Goal: Consume media (video, audio)

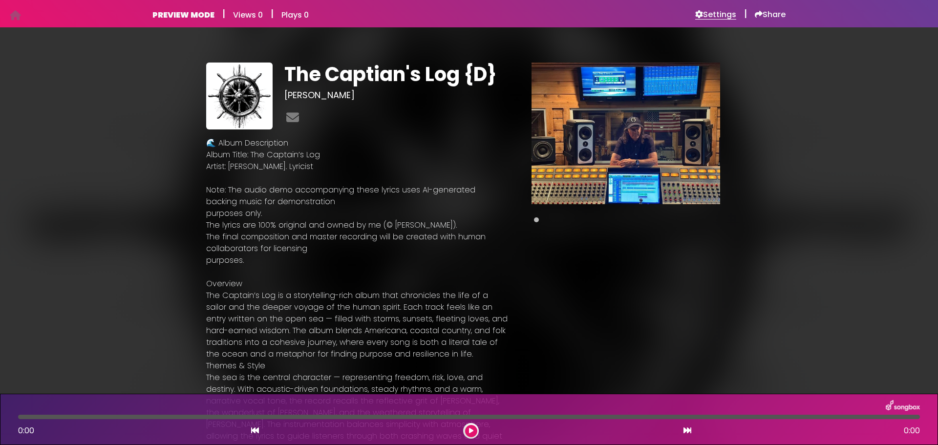
click at [718, 13] on h6 "Settings" at bounding box center [716, 15] width 41 height 10
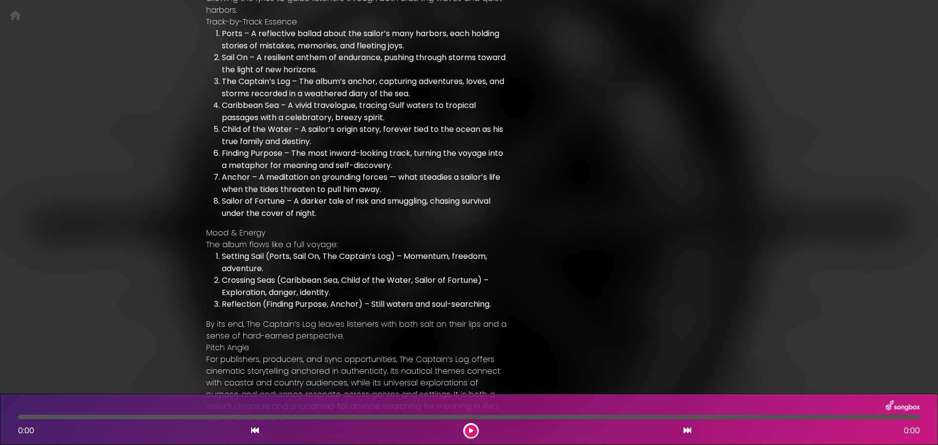
scroll to position [544, 0]
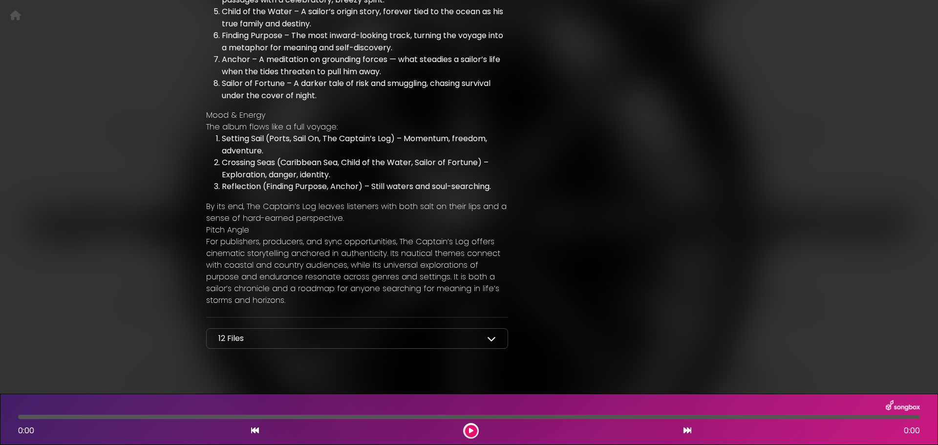
click at [487, 334] on icon at bounding box center [491, 338] width 9 height 9
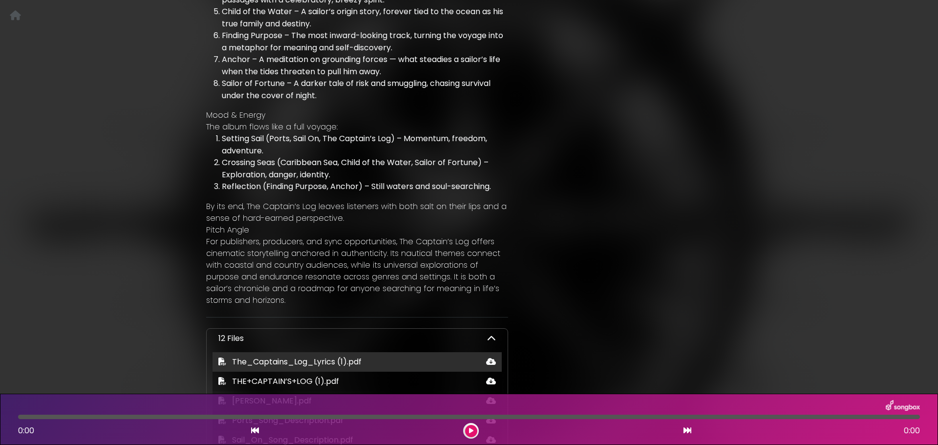
click at [263, 356] on span "The_Captains_Log_Lyrics (1).pdf" at bounding box center [297, 361] width 130 height 11
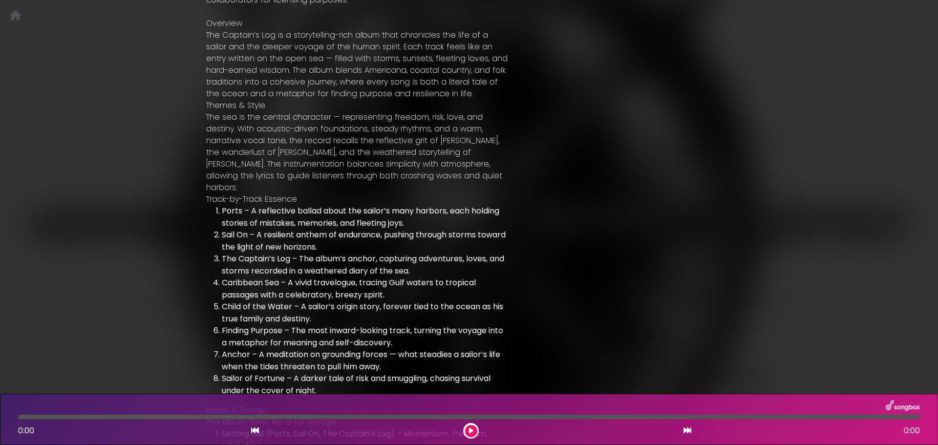
scroll to position [0, 0]
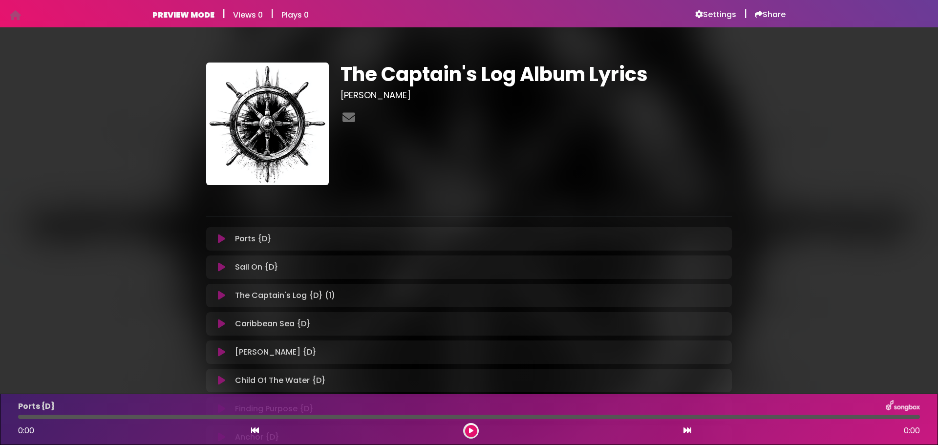
click at [221, 240] on icon at bounding box center [221, 239] width 7 height 10
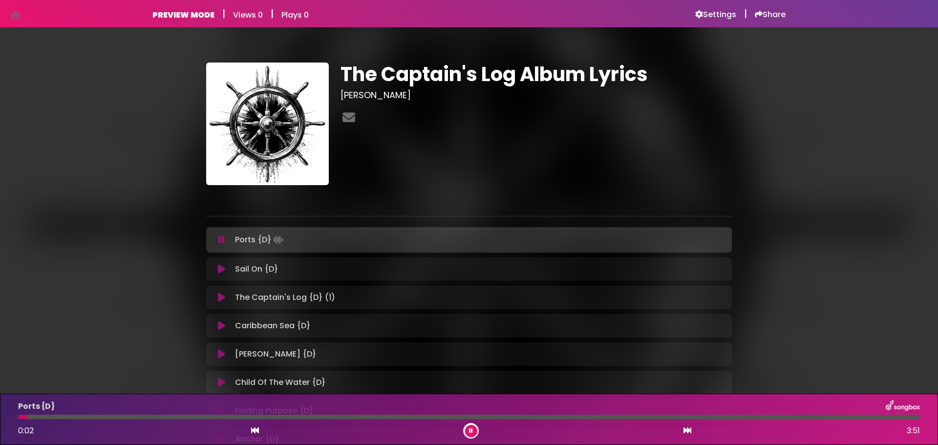
click at [221, 240] on icon at bounding box center [221, 240] width 6 height 10
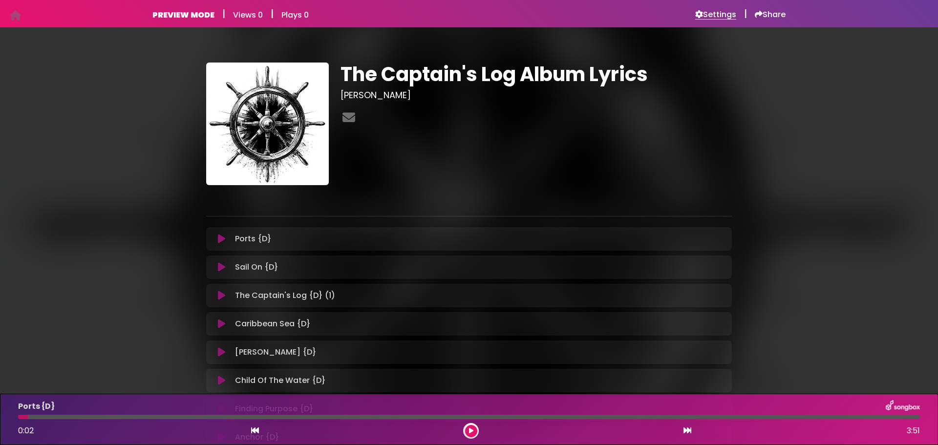
click at [708, 10] on h6 "Settings" at bounding box center [716, 15] width 41 height 10
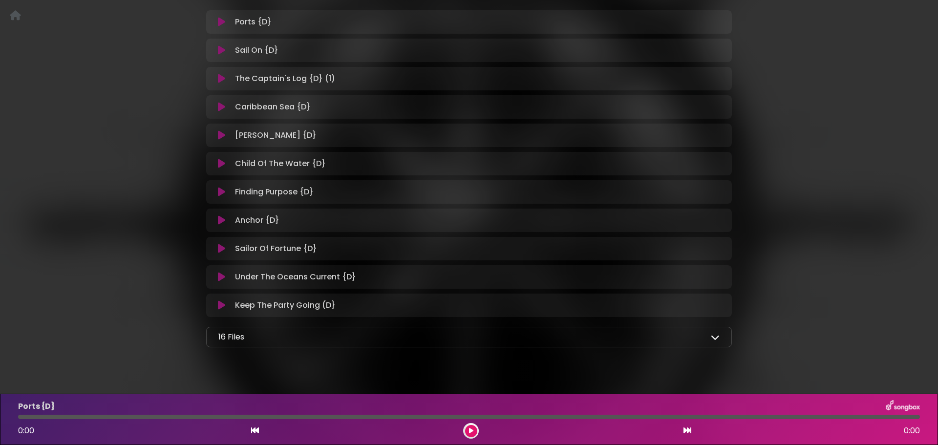
scroll to position [233, 0]
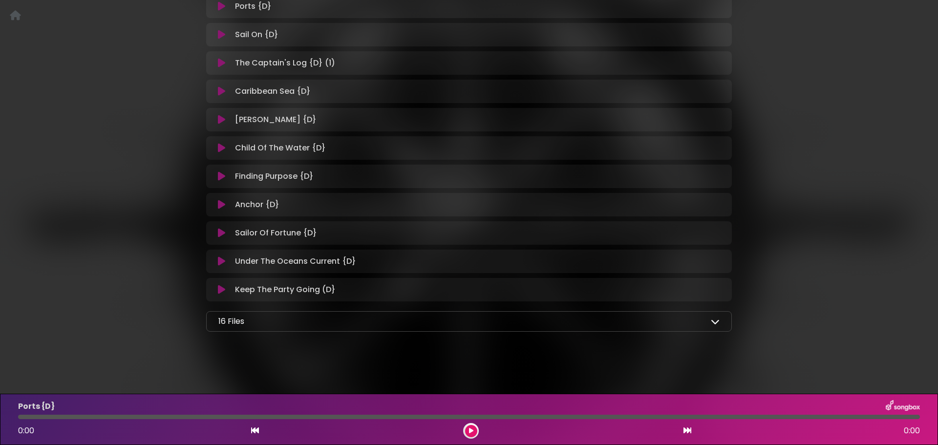
click at [715, 320] on icon at bounding box center [715, 321] width 9 height 9
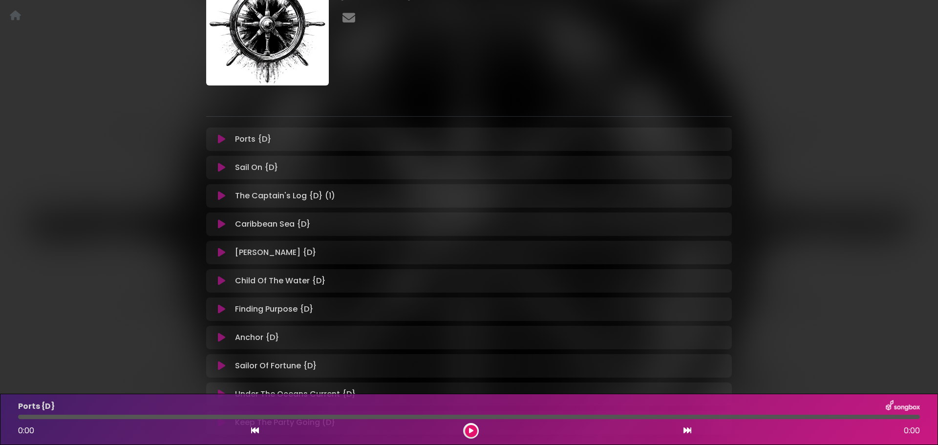
scroll to position [86, 0]
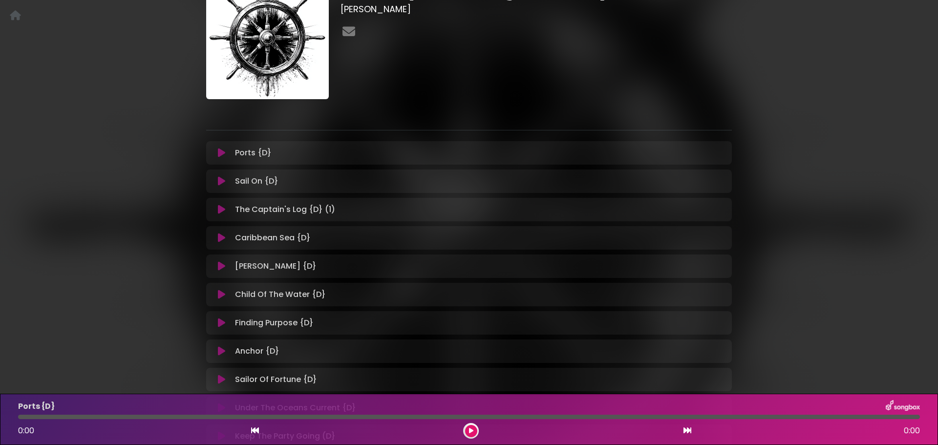
click at [222, 153] on icon at bounding box center [221, 153] width 7 height 10
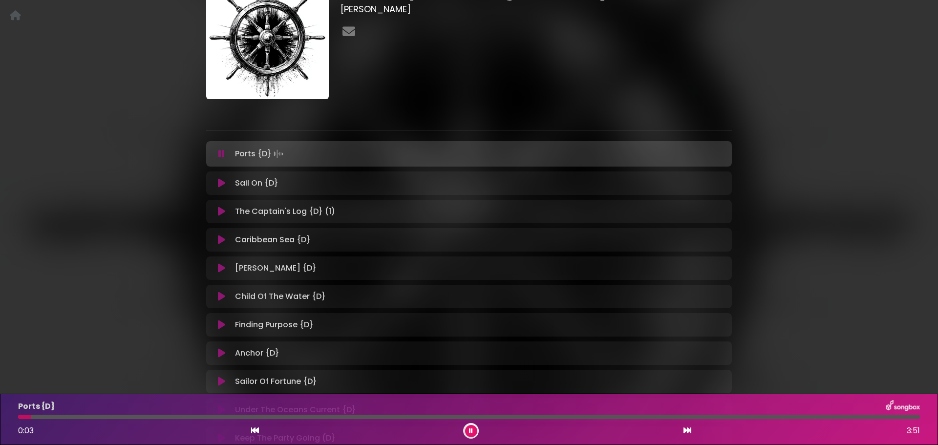
click at [467, 427] on button at bounding box center [471, 431] width 12 height 12
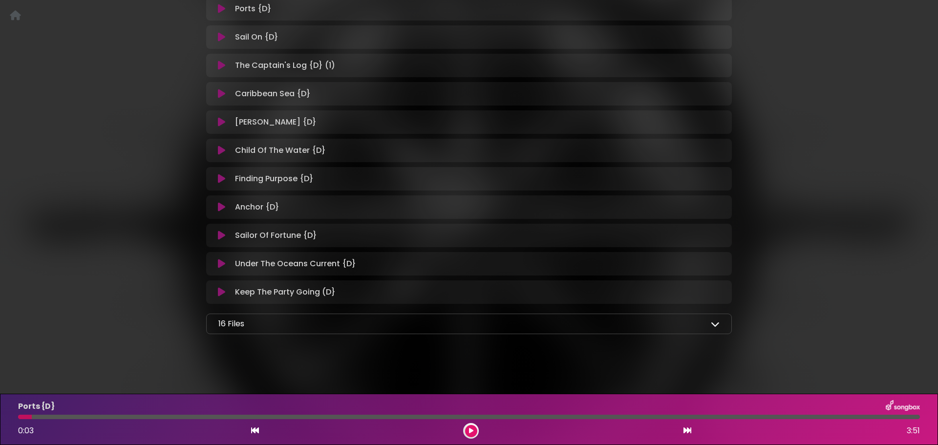
scroll to position [233, 0]
click at [716, 320] on icon at bounding box center [715, 321] width 9 height 9
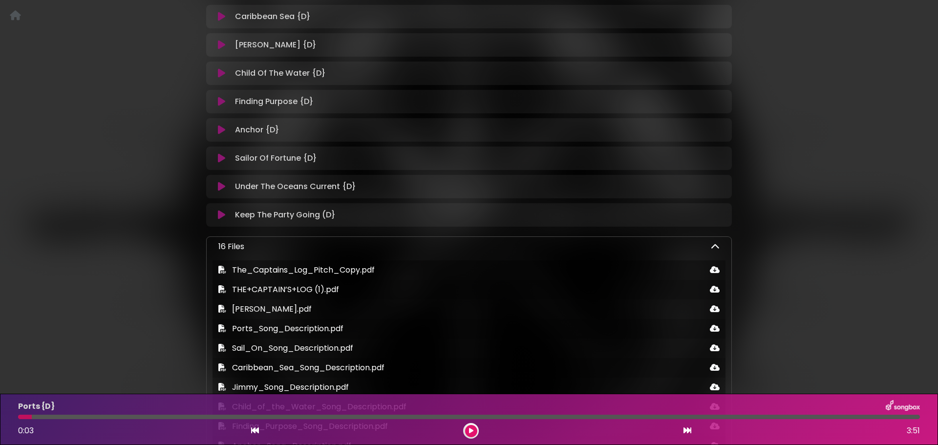
scroll to position [309, 0]
click at [715, 246] on icon at bounding box center [715, 245] width 9 height 9
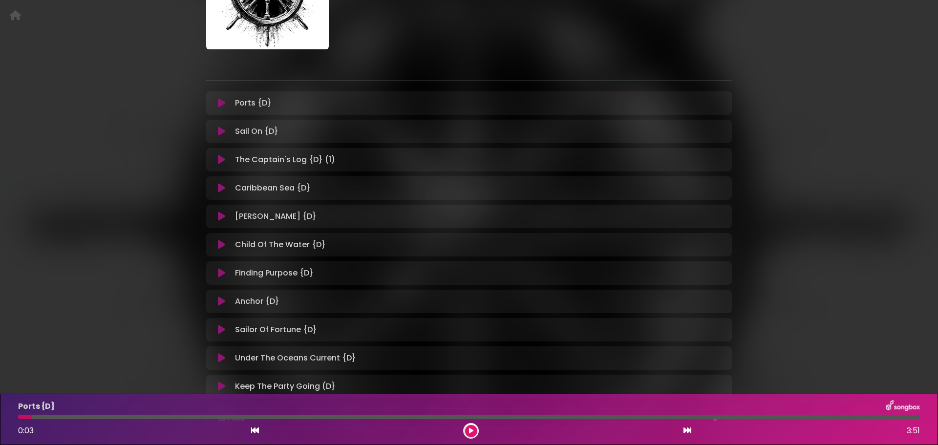
scroll to position [135, 0]
click at [717, 108] on div "Ports {D} Loading Track..." at bounding box center [478, 104] width 495 height 12
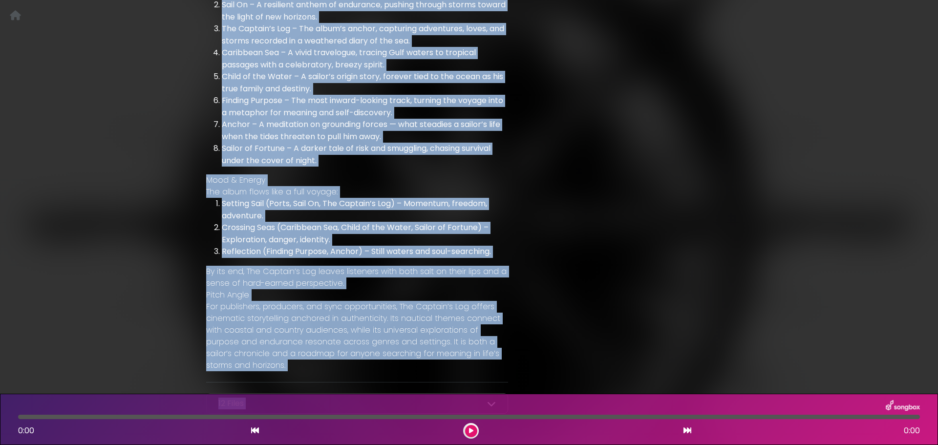
scroll to position [509, 0]
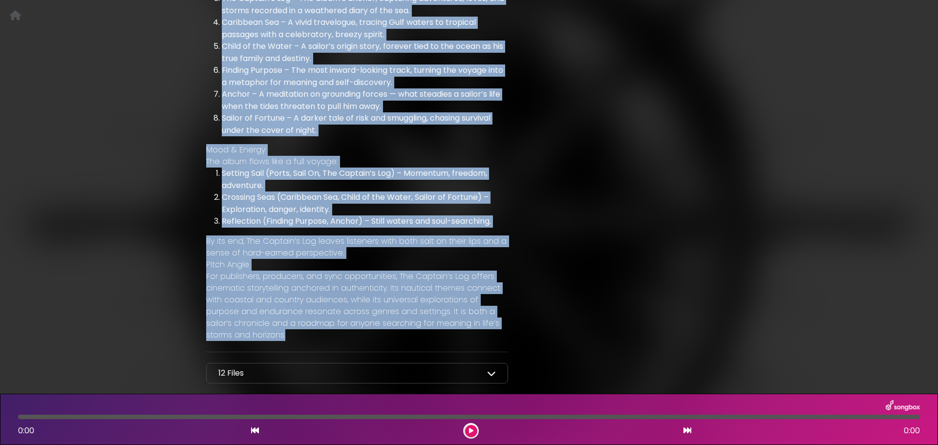
drag, startPoint x: 220, startPoint y: 145, endPoint x: 508, endPoint y: 315, distance: 334.4
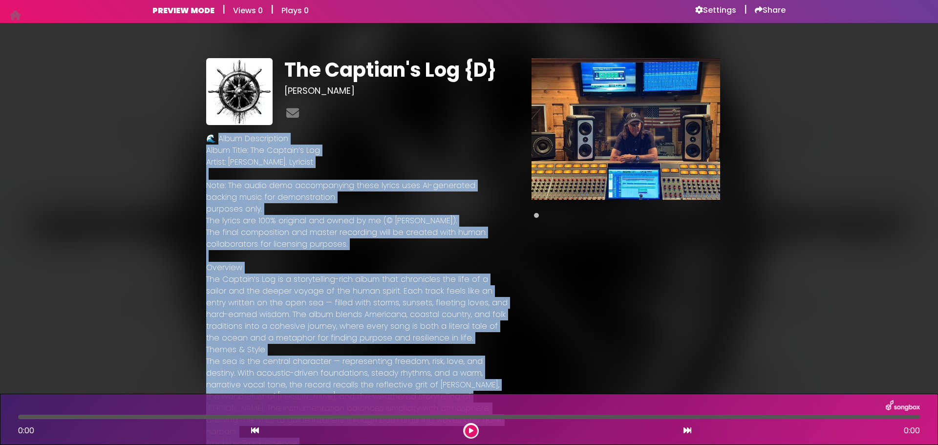
scroll to position [0, 0]
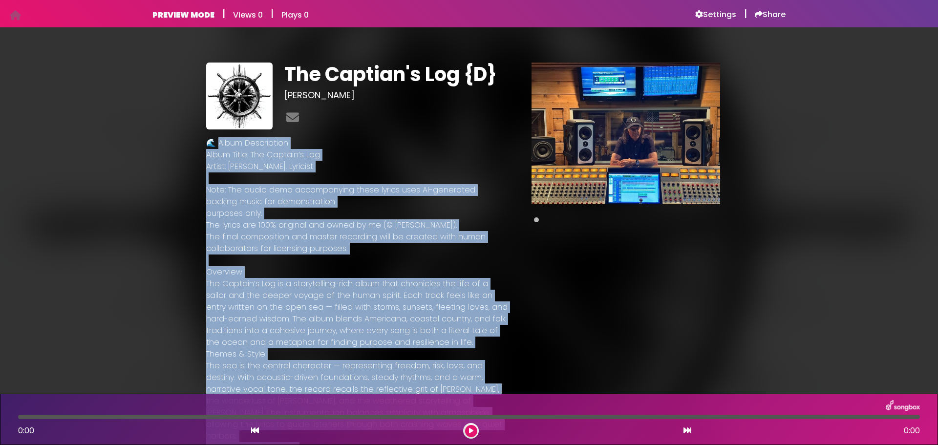
copy div "lbum Description Album Title: The Captain’s Log Artist: Darrell Dragoo. Lyricis…"
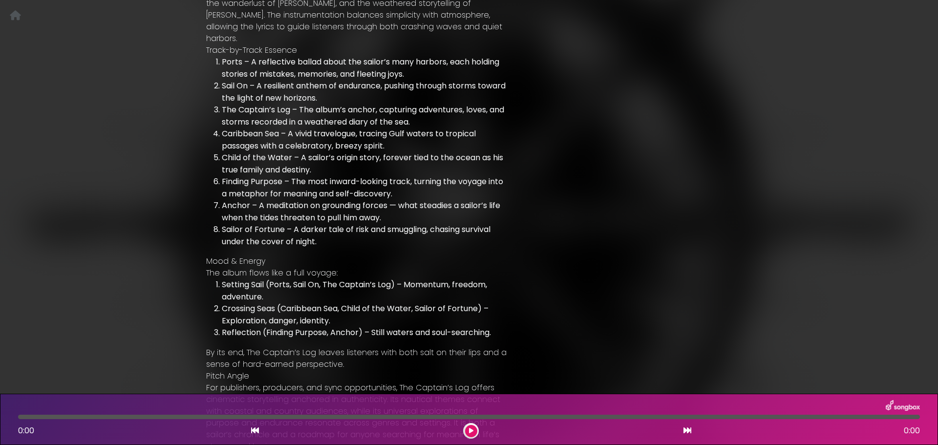
scroll to position [544, 0]
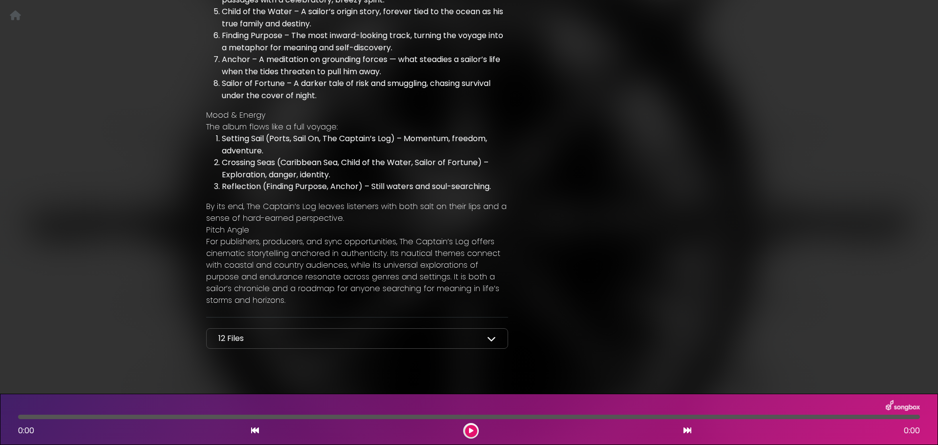
click at [493, 334] on icon at bounding box center [491, 338] width 9 height 9
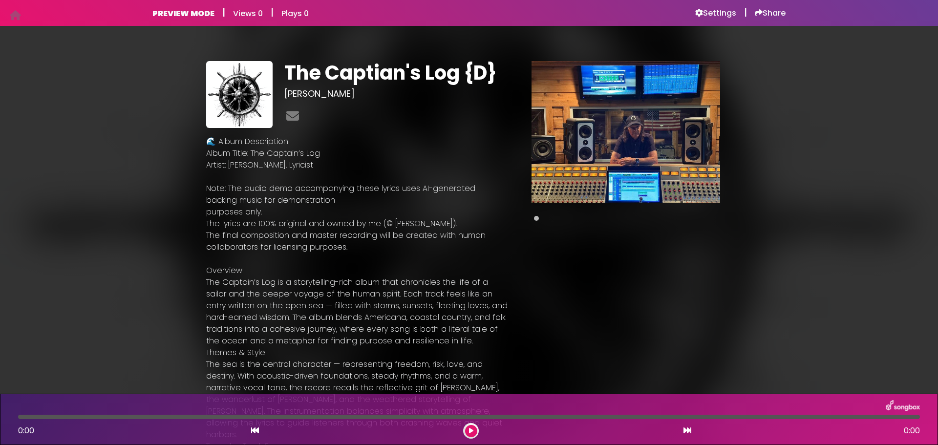
scroll to position [0, 0]
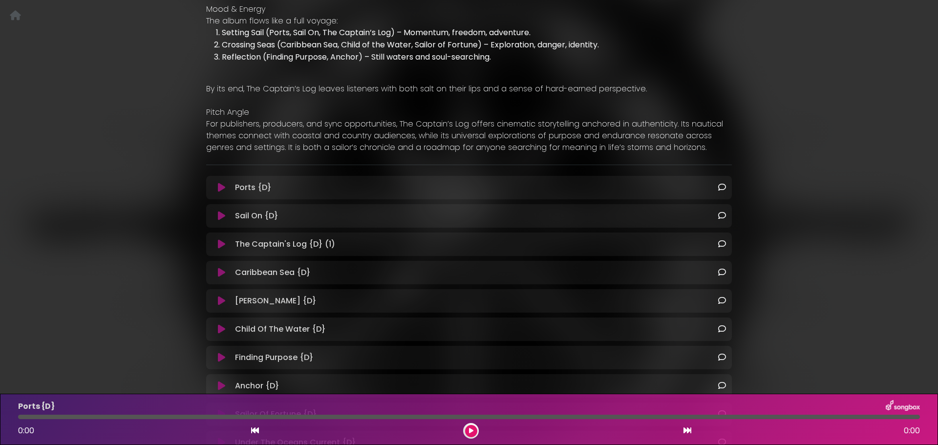
scroll to position [545, 0]
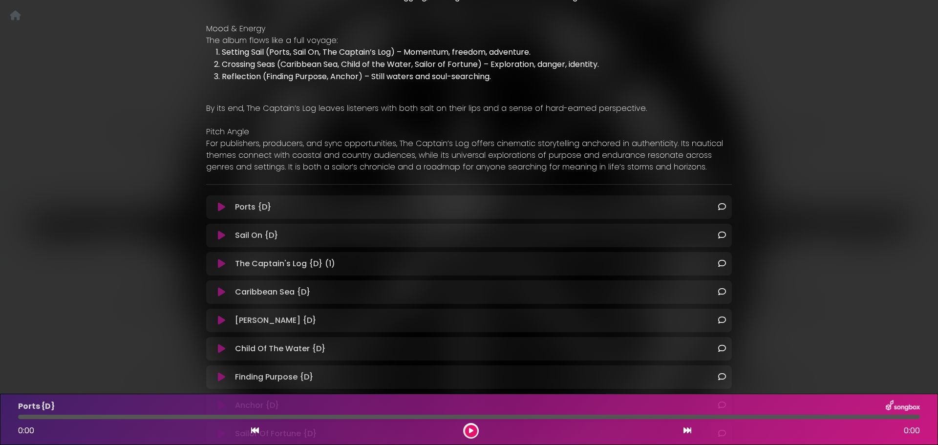
click at [723, 203] on icon at bounding box center [722, 207] width 8 height 8
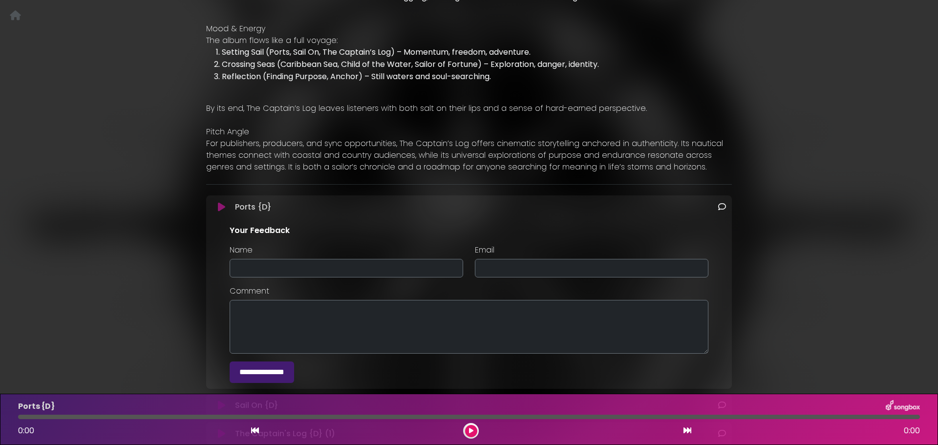
click at [723, 203] on icon at bounding box center [722, 207] width 8 height 8
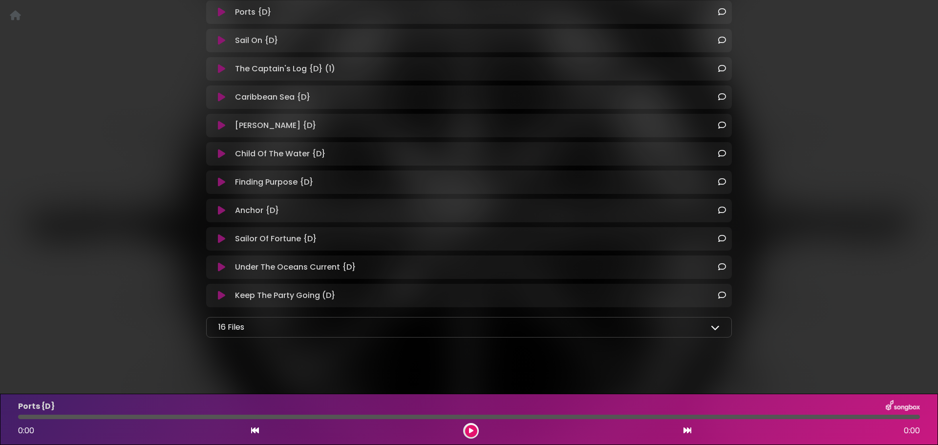
scroll to position [741, 0]
click at [712, 324] on icon at bounding box center [715, 327] width 9 height 9
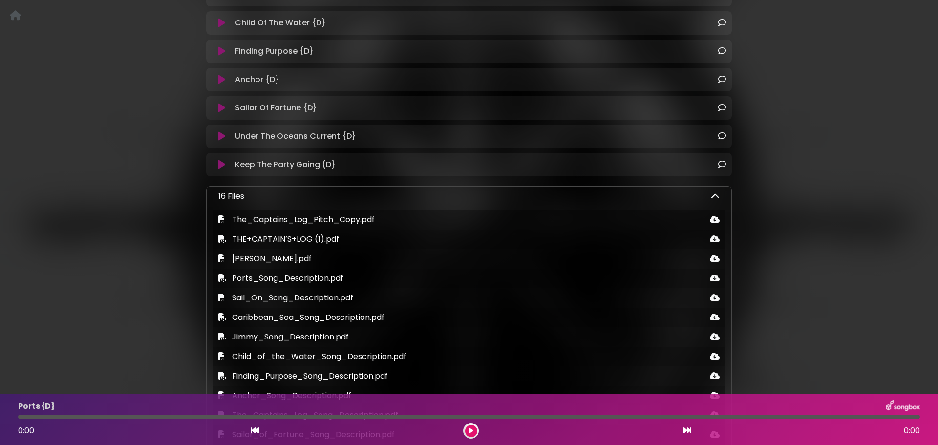
scroll to position [866, 0]
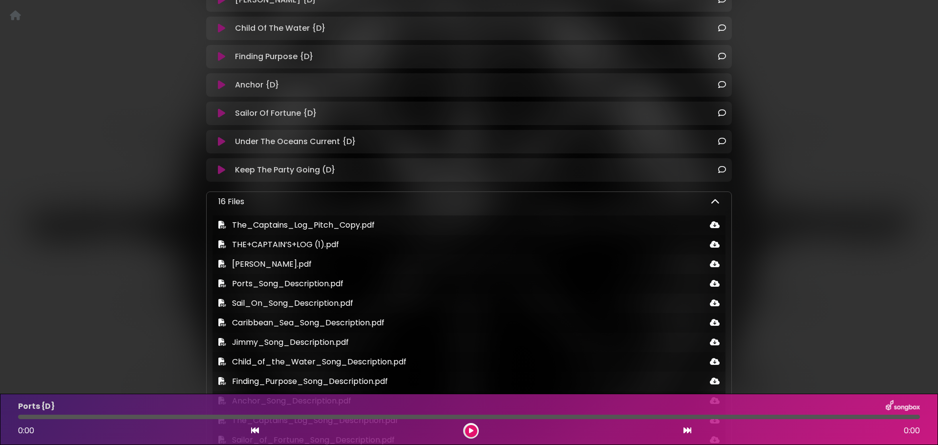
click at [719, 197] on icon at bounding box center [715, 201] width 9 height 9
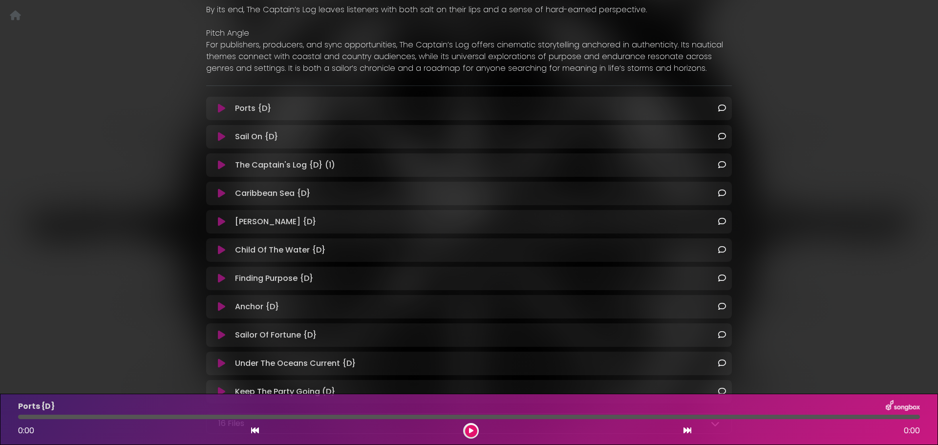
scroll to position [643, 0]
click at [218, 106] on icon at bounding box center [221, 110] width 7 height 10
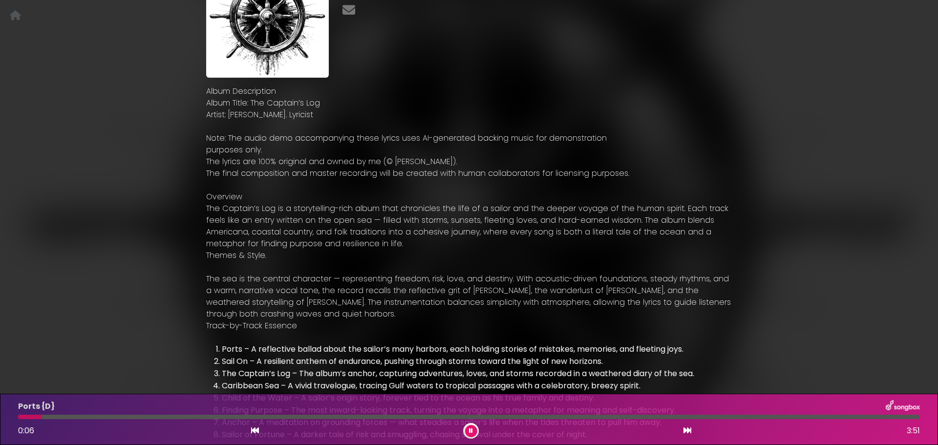
scroll to position [0, 0]
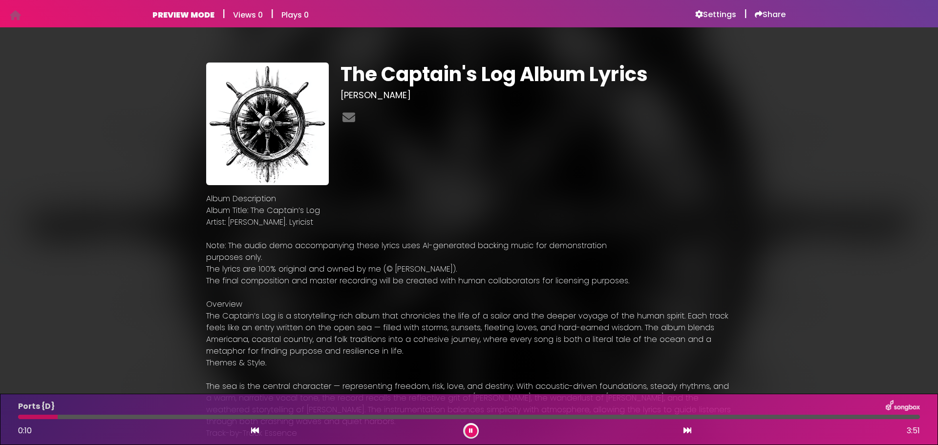
click at [475, 430] on button at bounding box center [471, 431] width 12 height 12
